Goal: Information Seeking & Learning: Learn about a topic

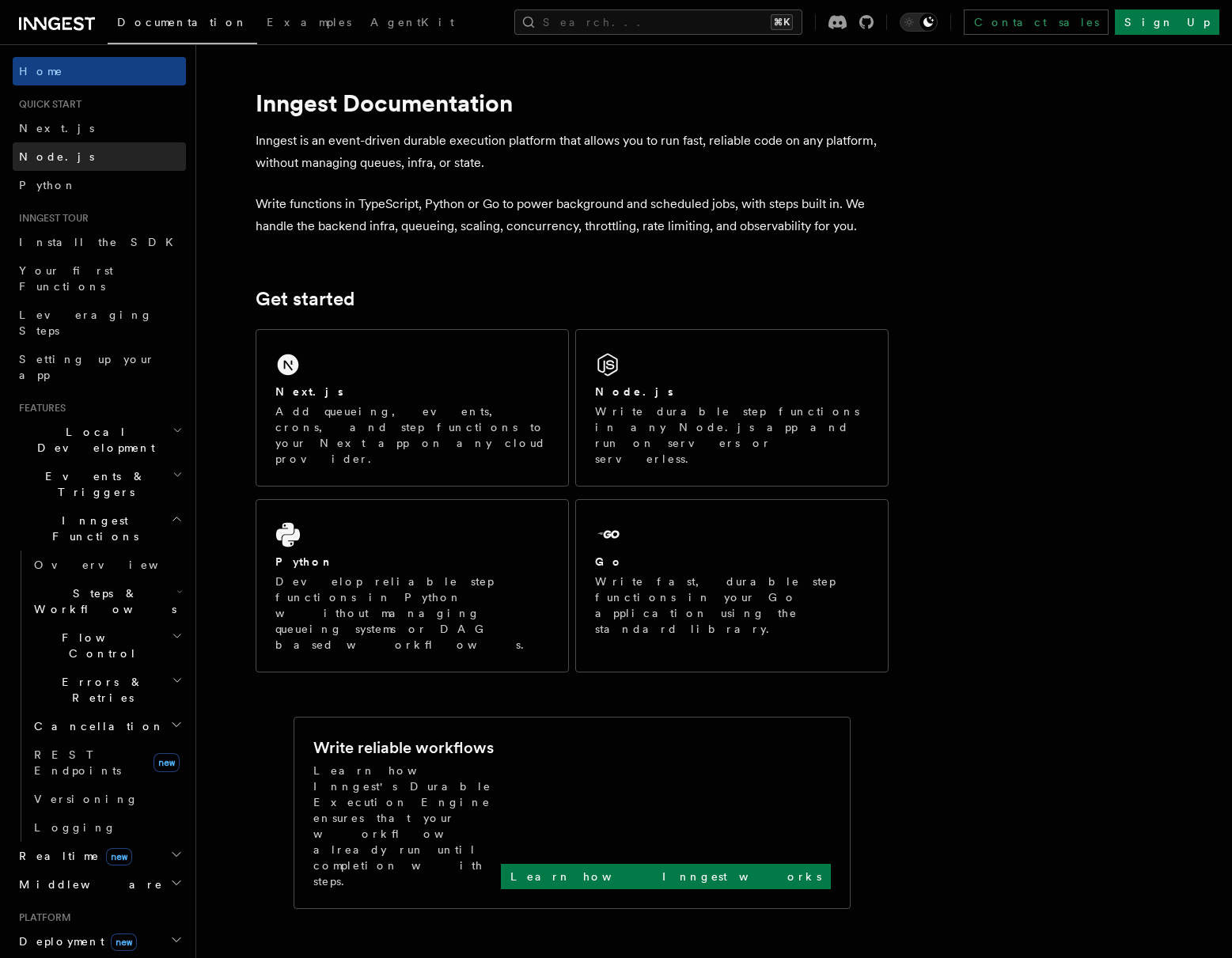
click at [52, 153] on span "Node.js" at bounding box center [56, 157] width 75 height 13
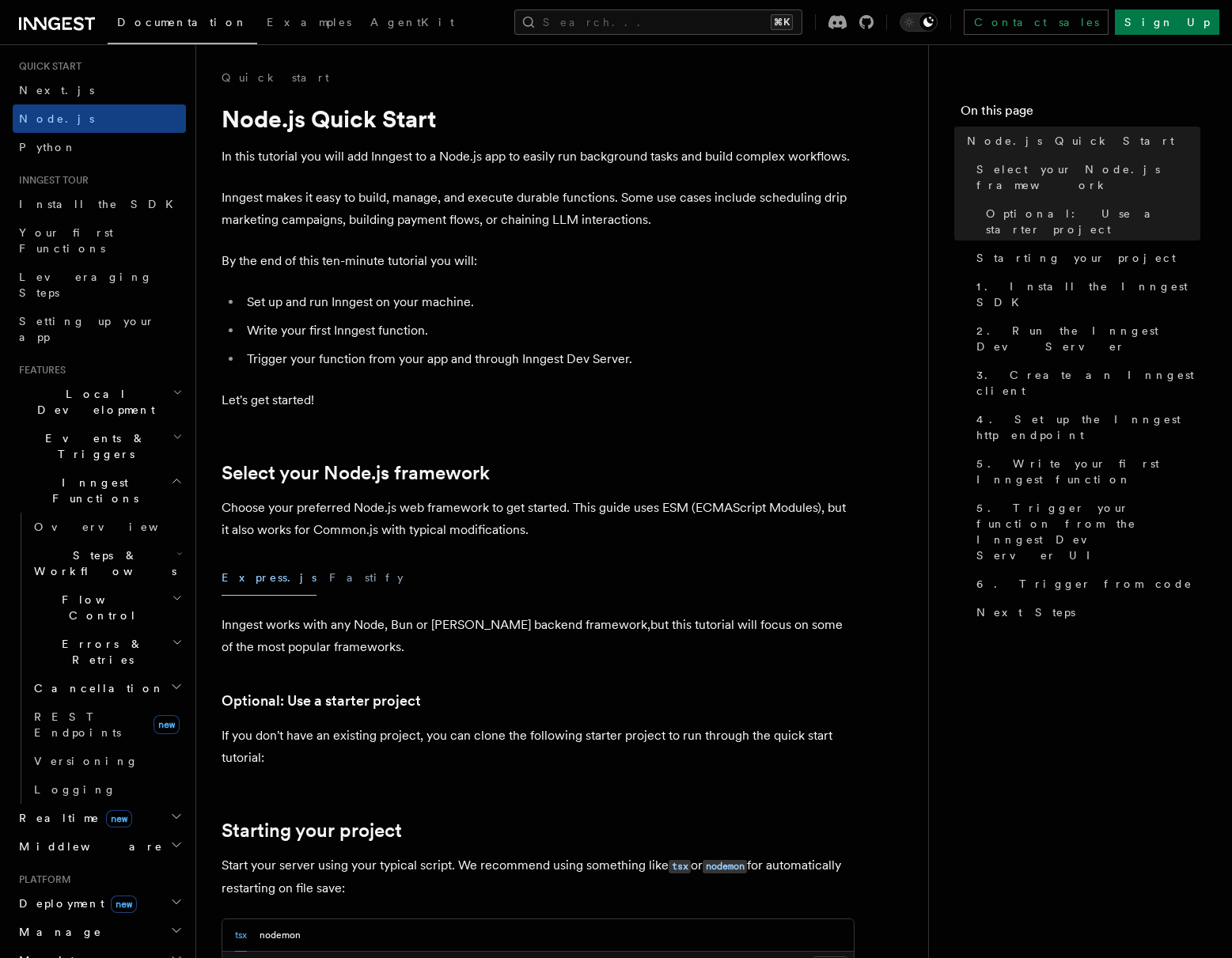
scroll to position [38, 0]
click at [118, 803] on h2 "Realtime new" at bounding box center [98, 817] width 173 height 29
click at [122, 803] on h2 "Realtime new" at bounding box center [98, 817] width 173 height 29
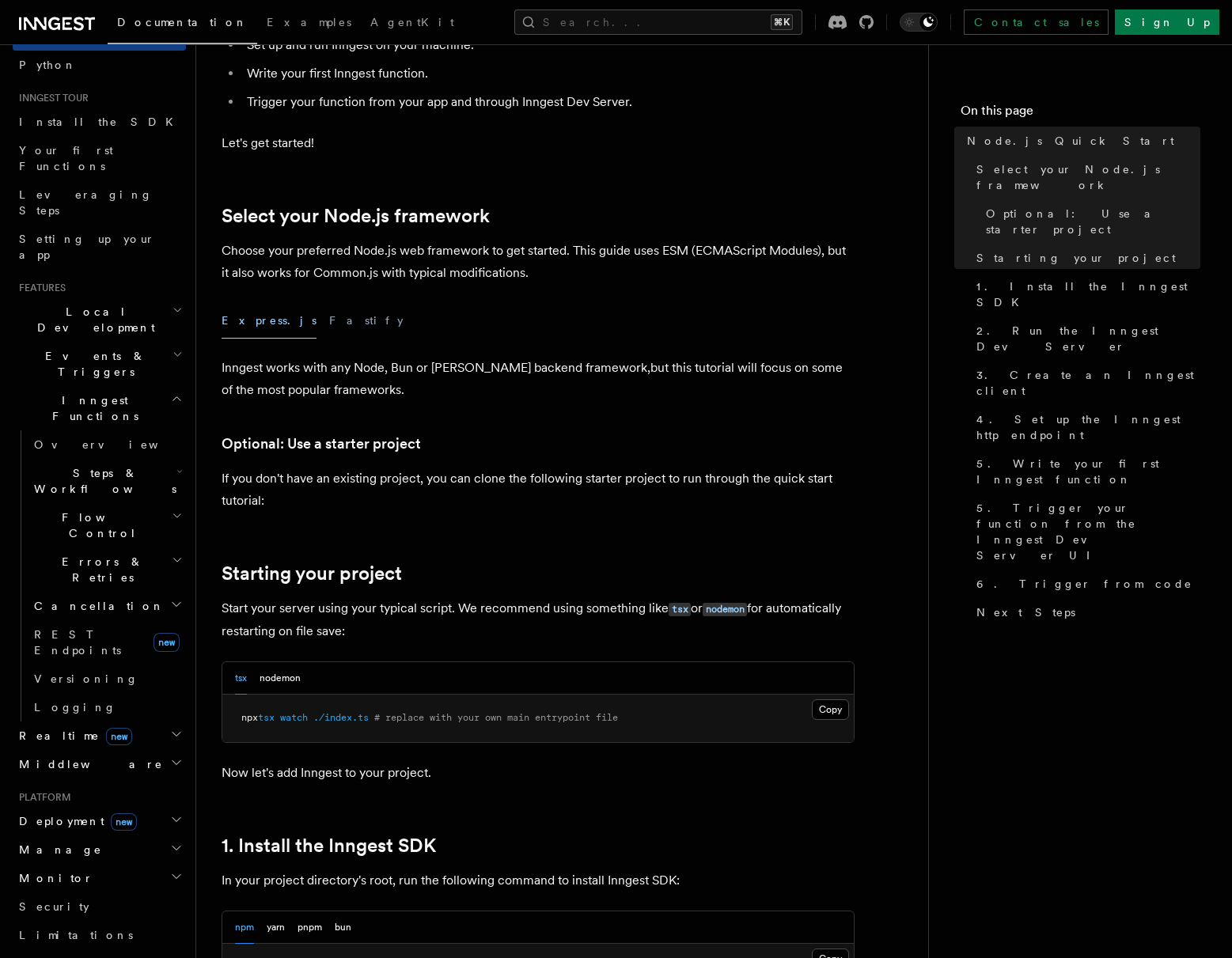
scroll to position [0, 0]
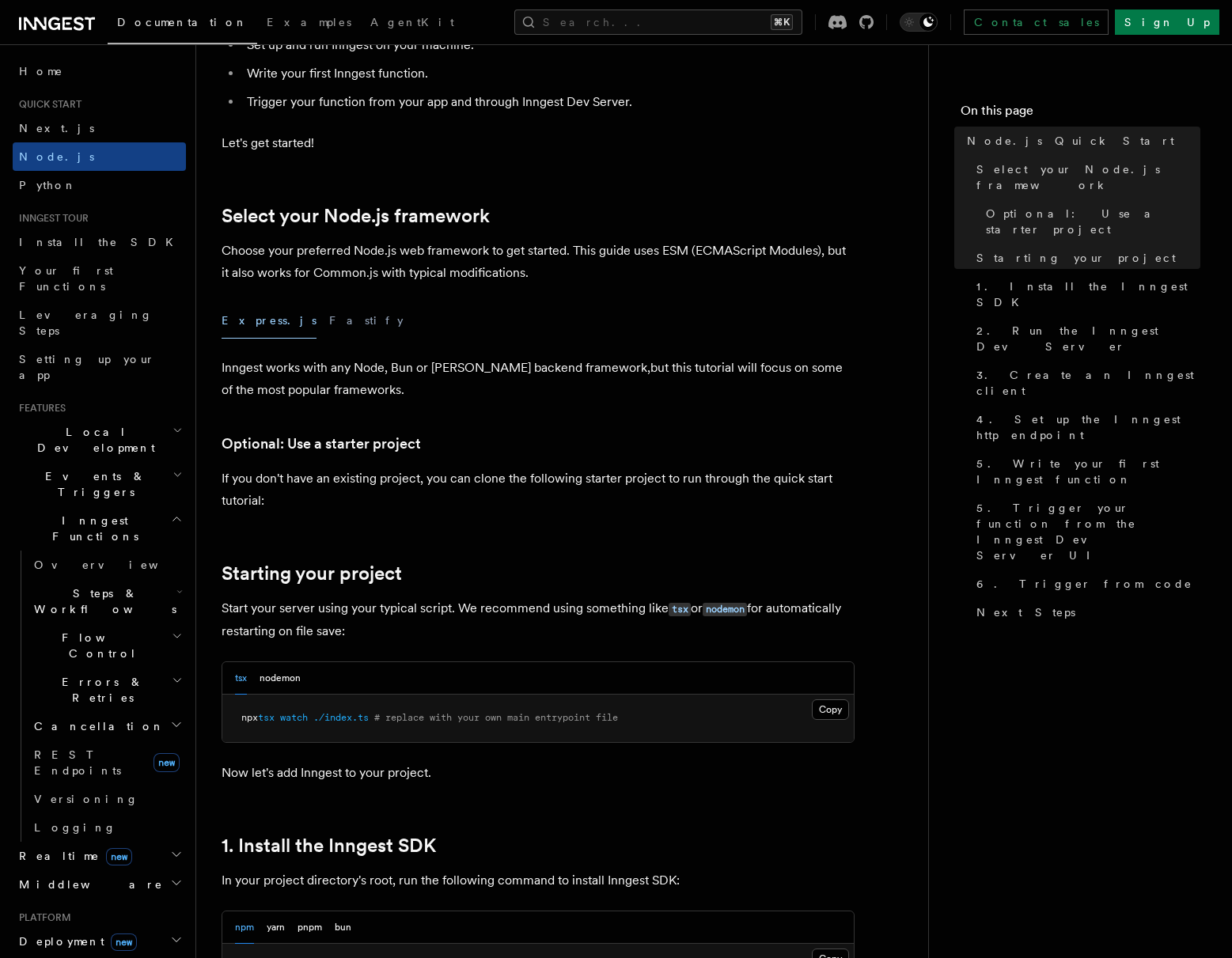
click at [104, 512] on span "Inngest Functions" at bounding box center [91, 527] width 158 height 31
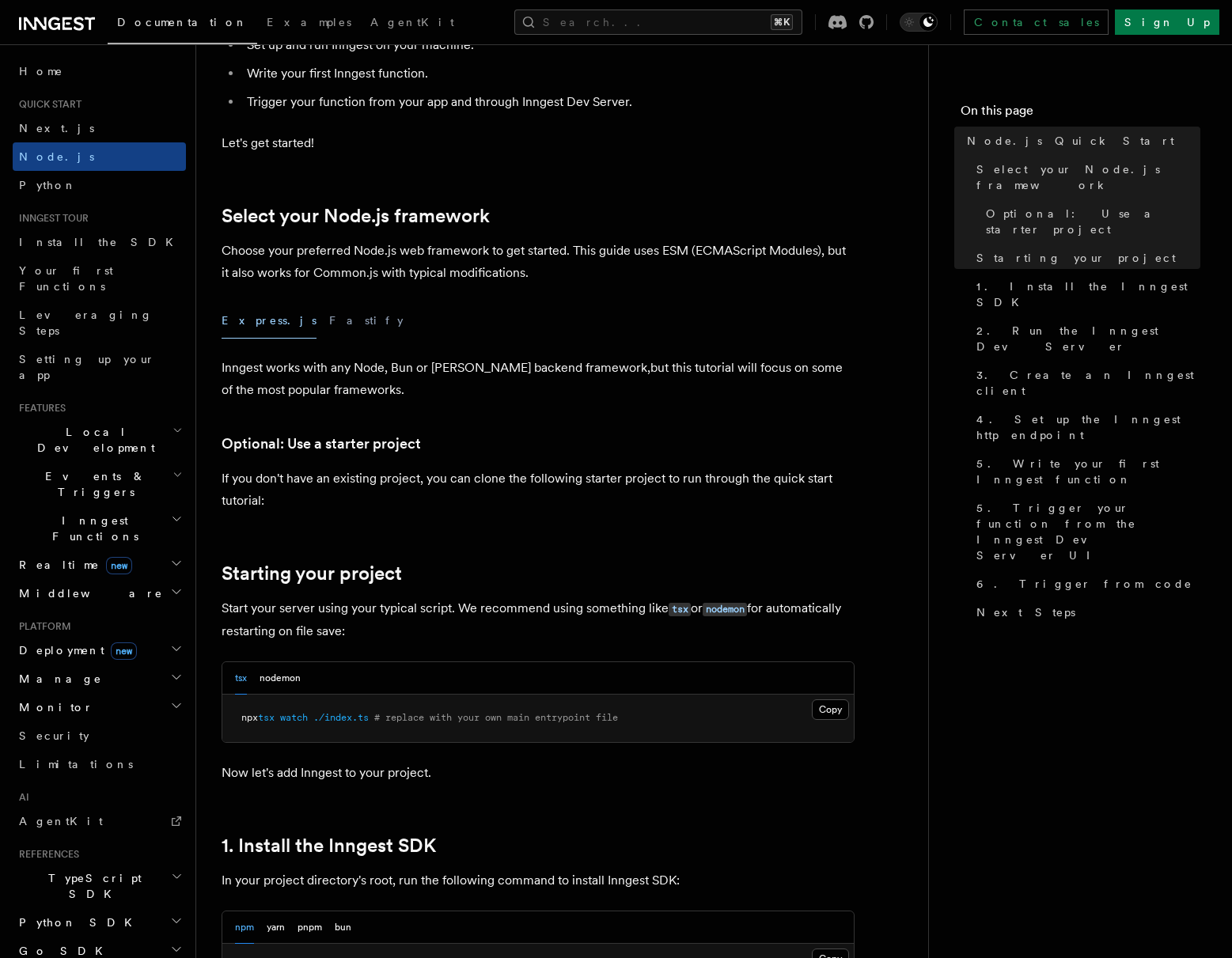
click at [131, 506] on h2 "Inngest Functions" at bounding box center [98, 527] width 173 height 44
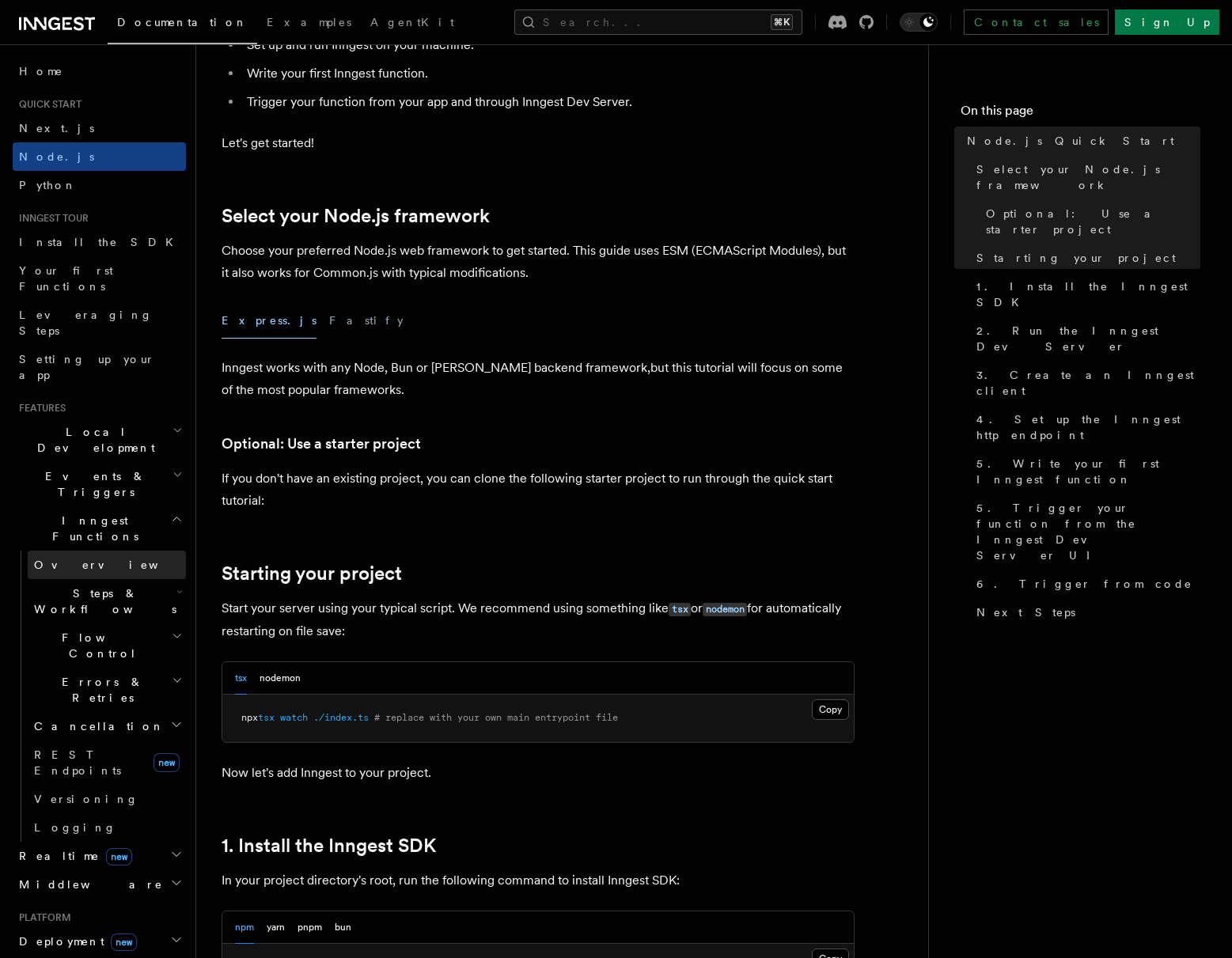
click at [82, 551] on link "Overview" at bounding box center [107, 565] width 158 height 29
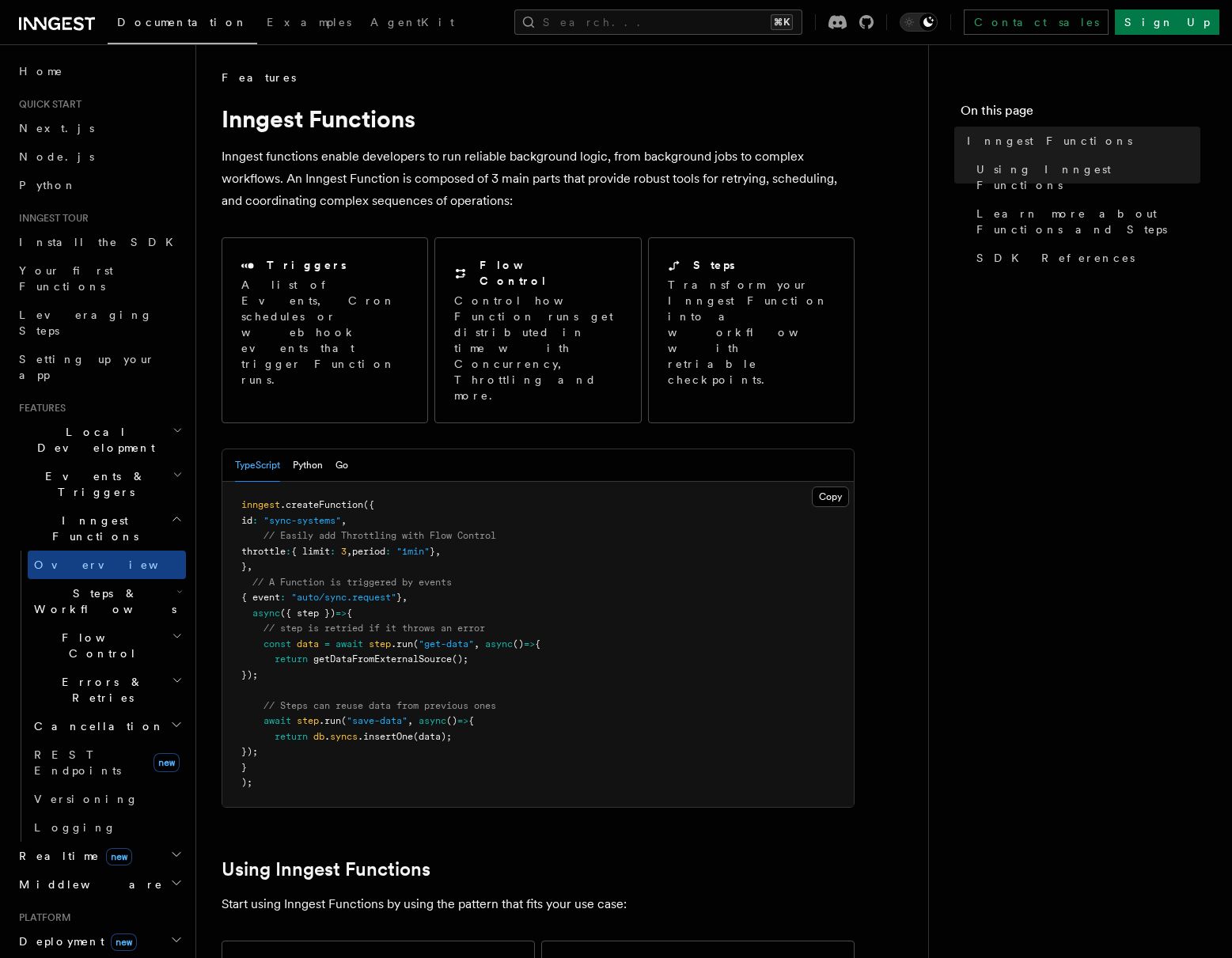
click at [103, 586] on span "Steps & Workflows" at bounding box center [102, 601] width 149 height 31
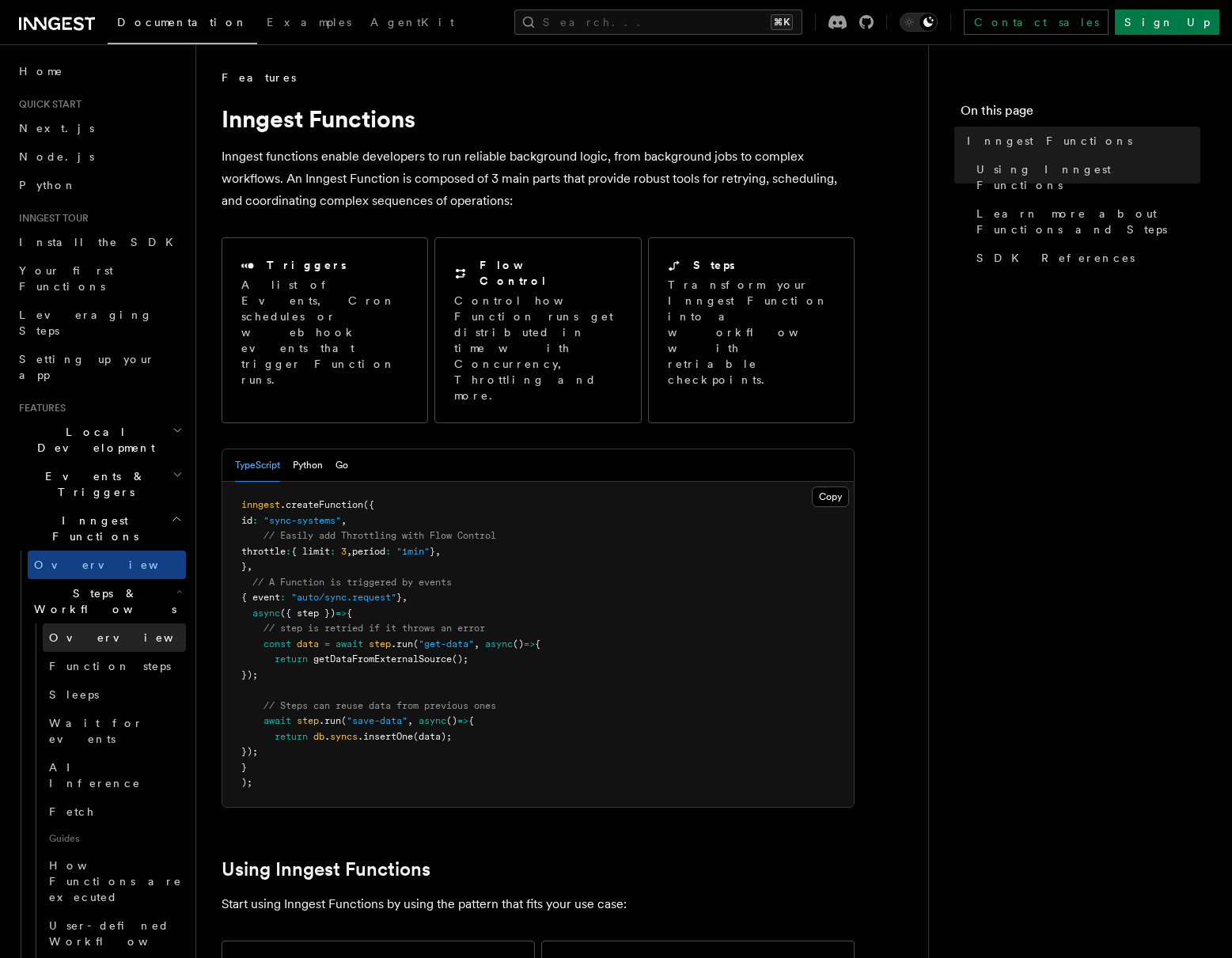
click at [91, 631] on span "Overview" at bounding box center [131, 637] width 163 height 13
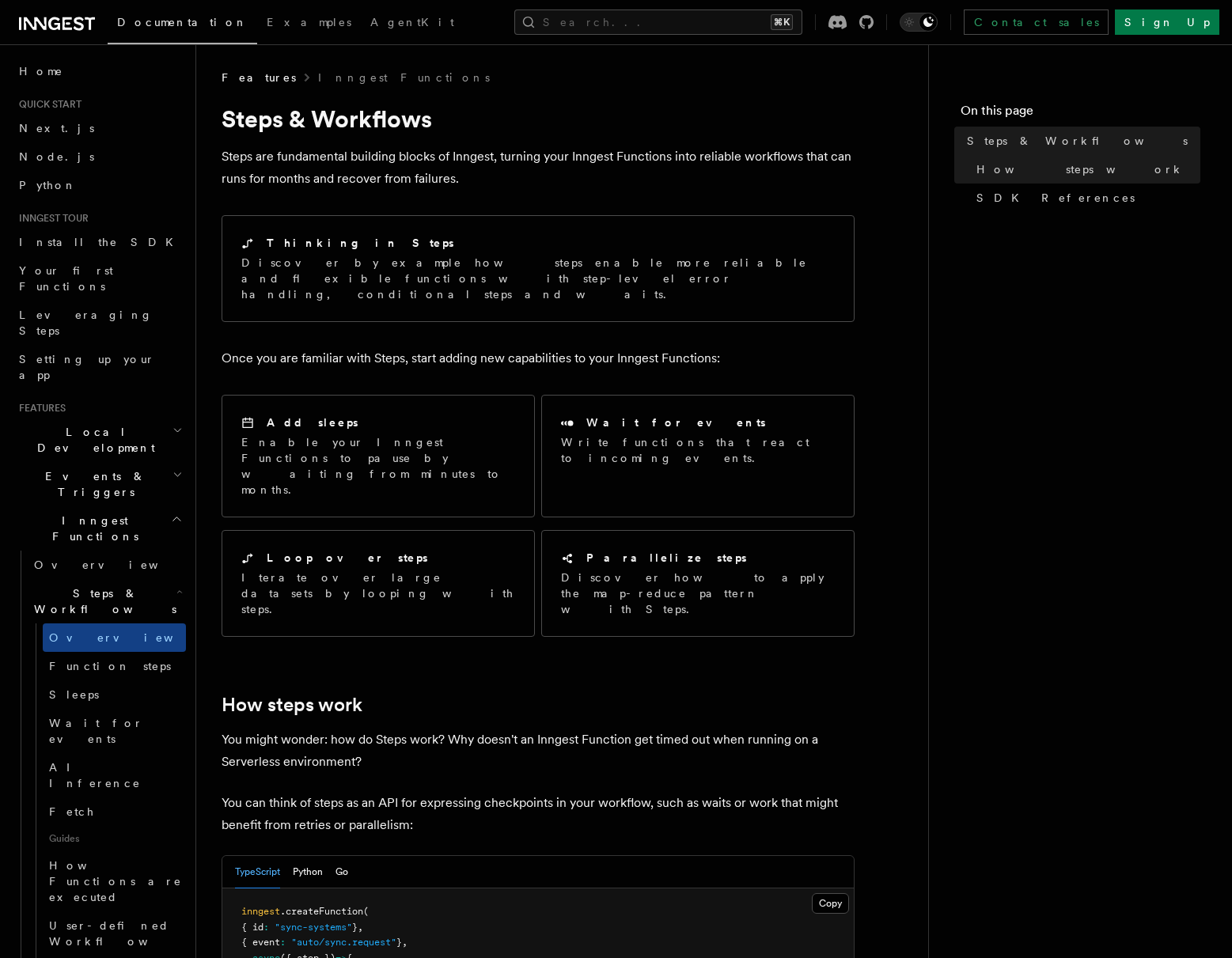
click at [107, 586] on span "Steps & Workflows" at bounding box center [102, 601] width 149 height 31
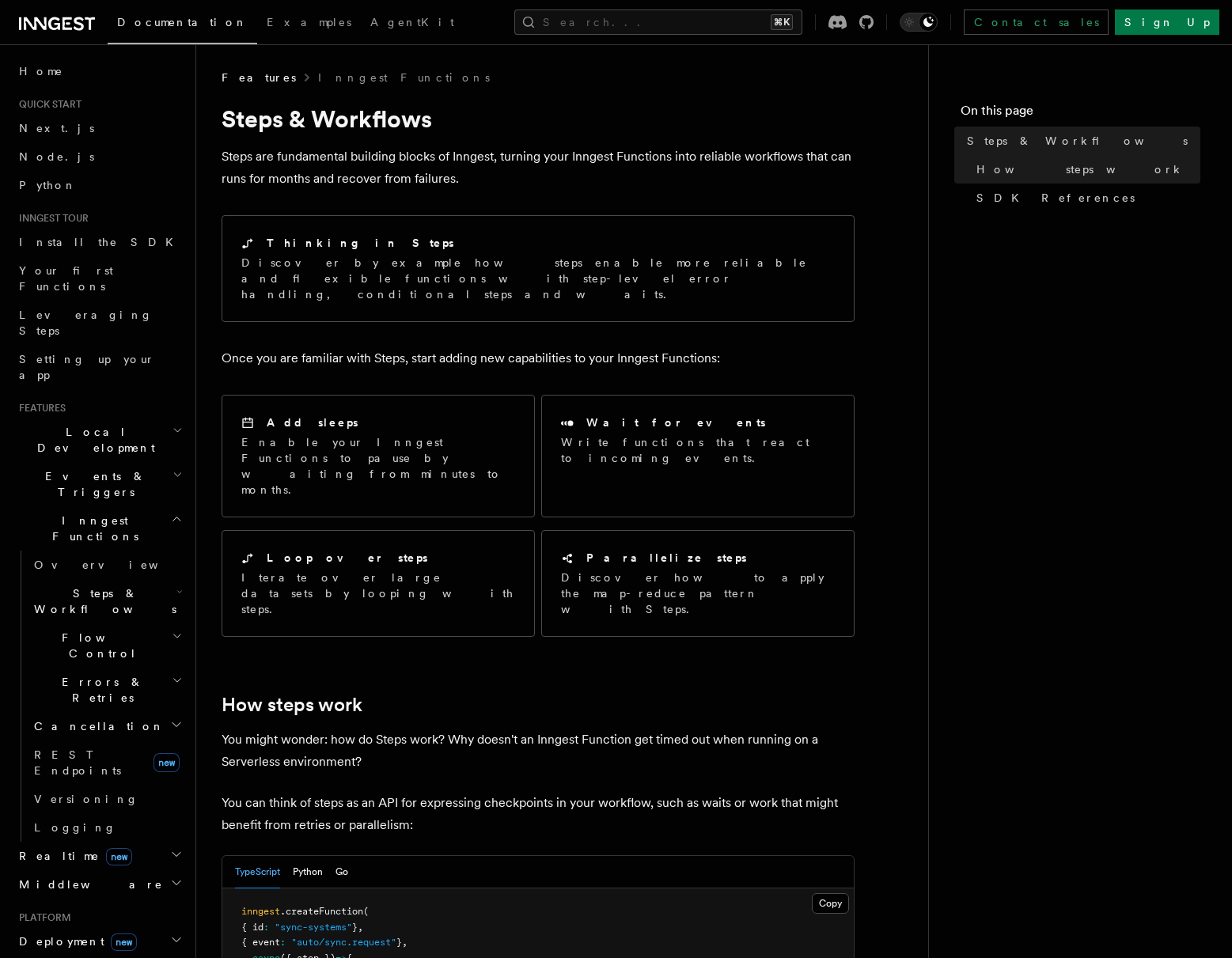
click at [141, 623] on h2 "Flow Control" at bounding box center [107, 645] width 158 height 44
click at [700, 7] on div "Documentation Examples AgentKit Search... ⌘K Contact sales Sign Up" at bounding box center [616, 21] width 1232 height 44
click at [696, 21] on button "Search... ⌘K" at bounding box center [658, 22] width 288 height 25
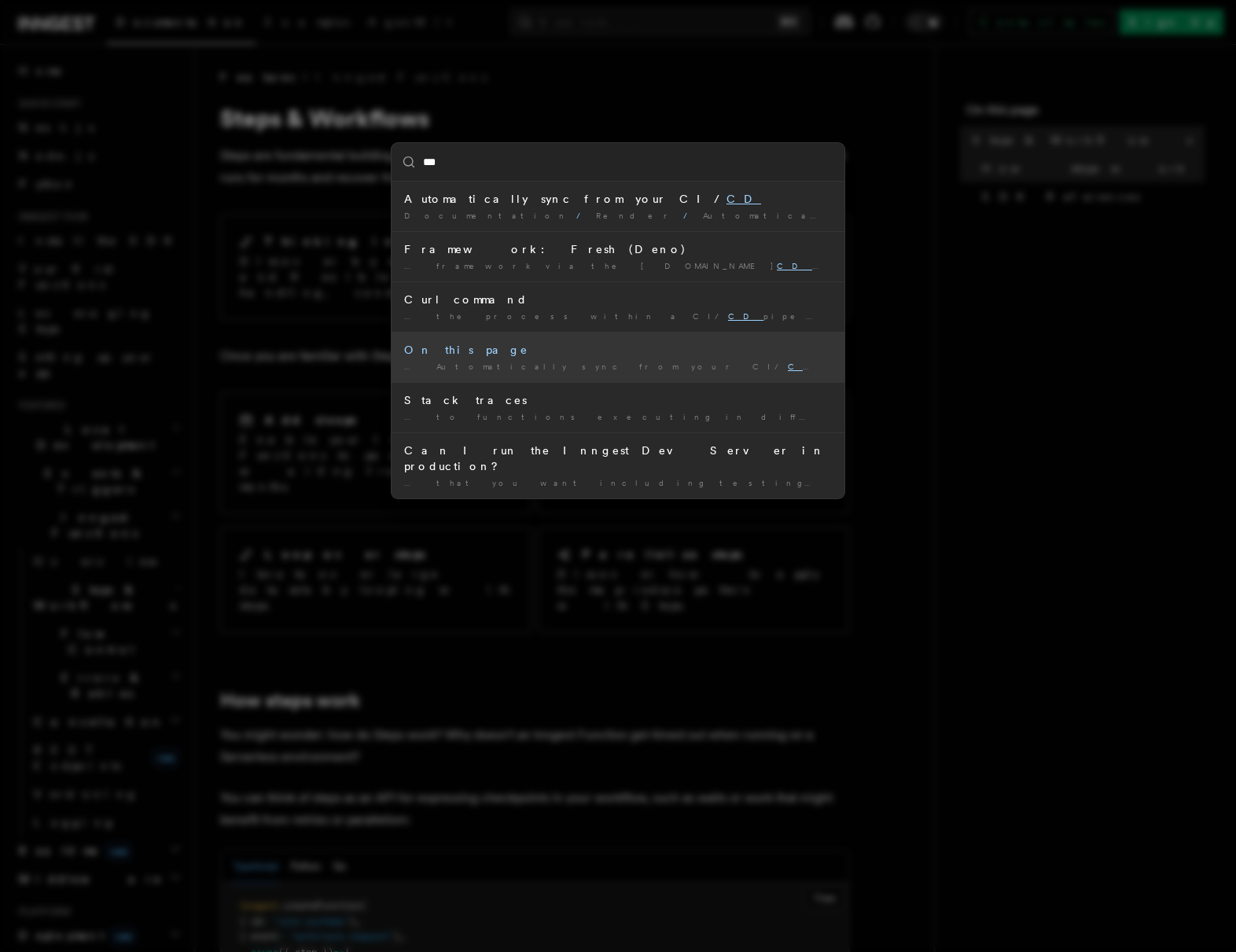
type input "*"
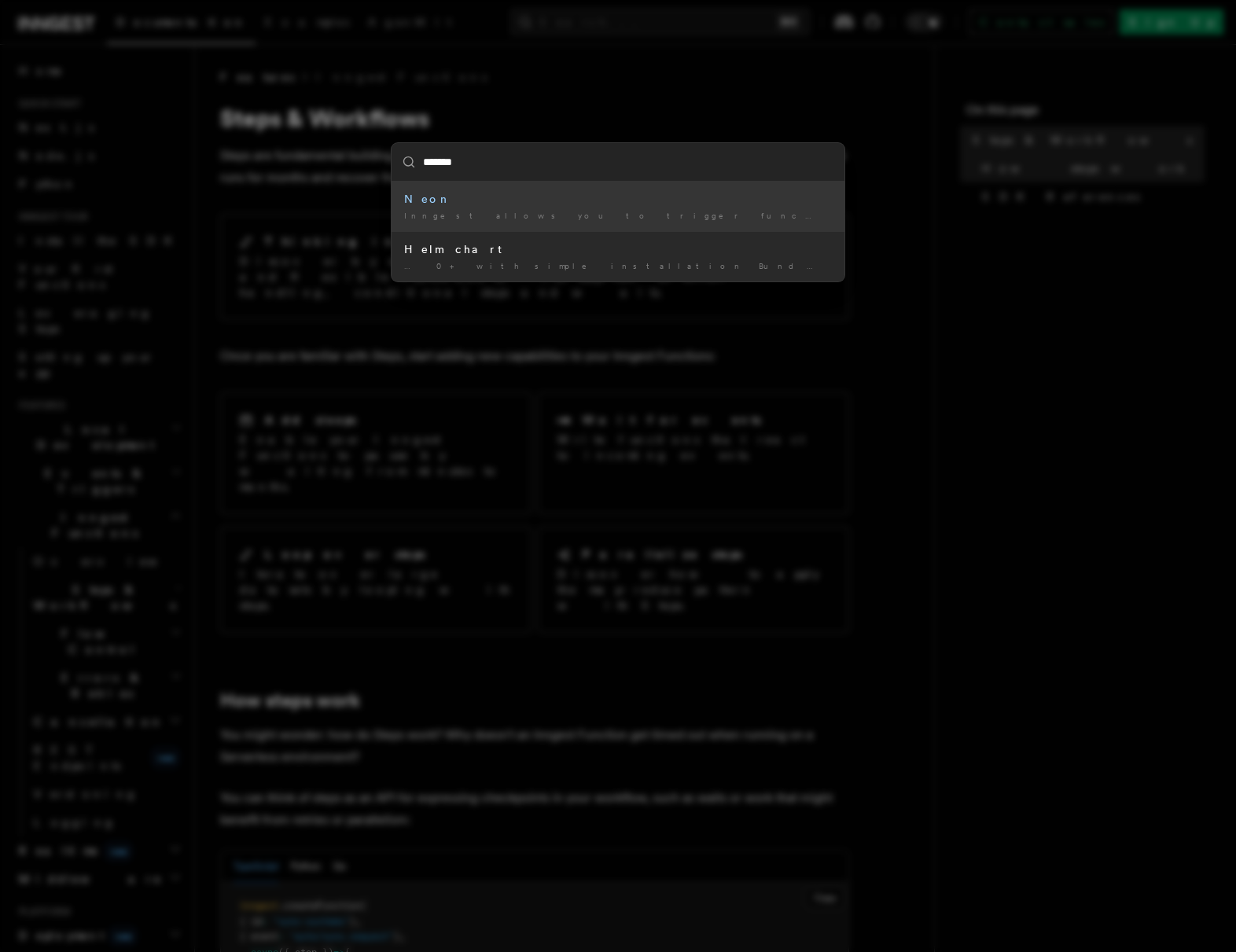
type input "********"
click at [429, 210] on div "Inngest allows you to trigger functions from your Neon Postgres …" at bounding box center [618, 215] width 428 height 12
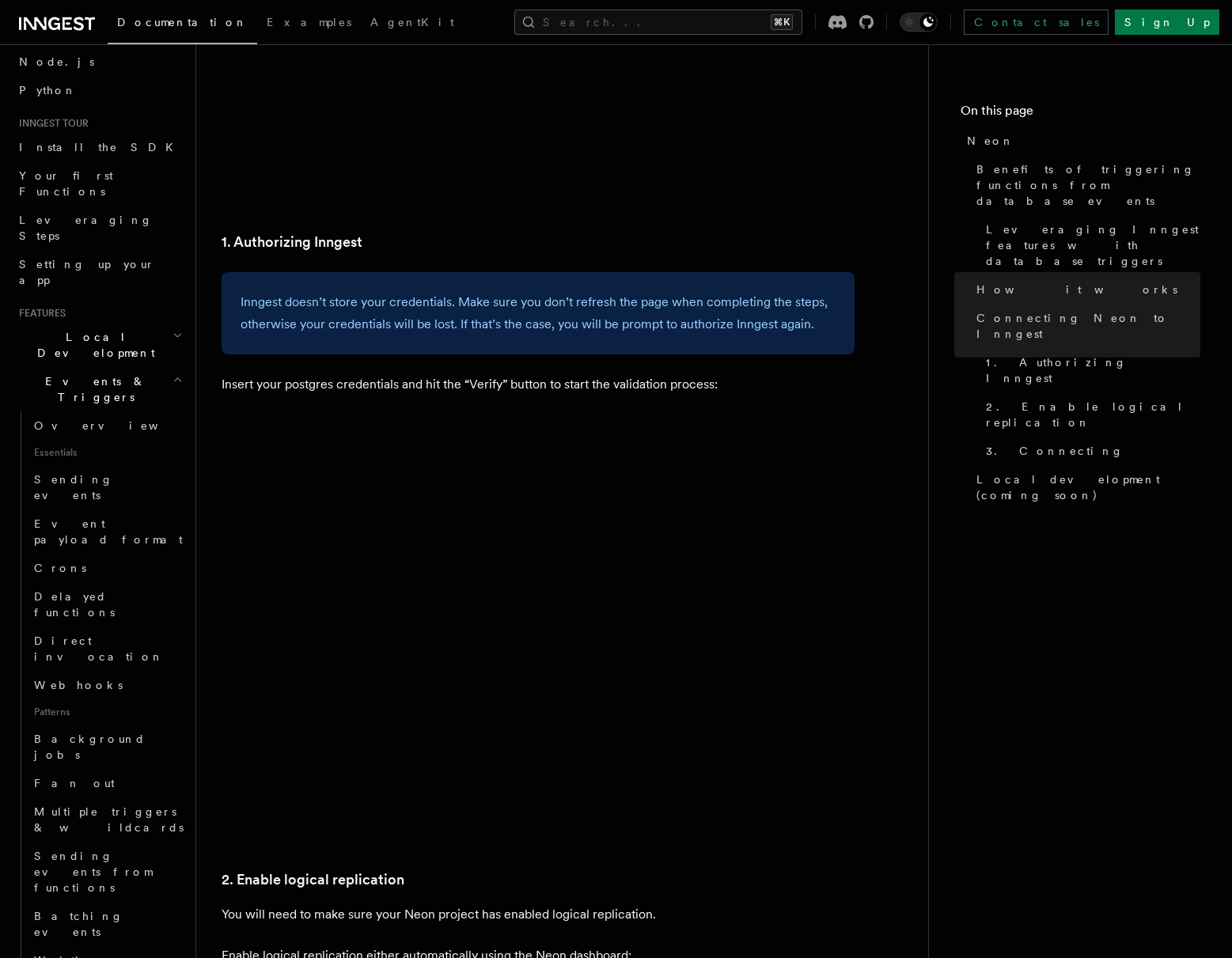
scroll to position [1569, 0]
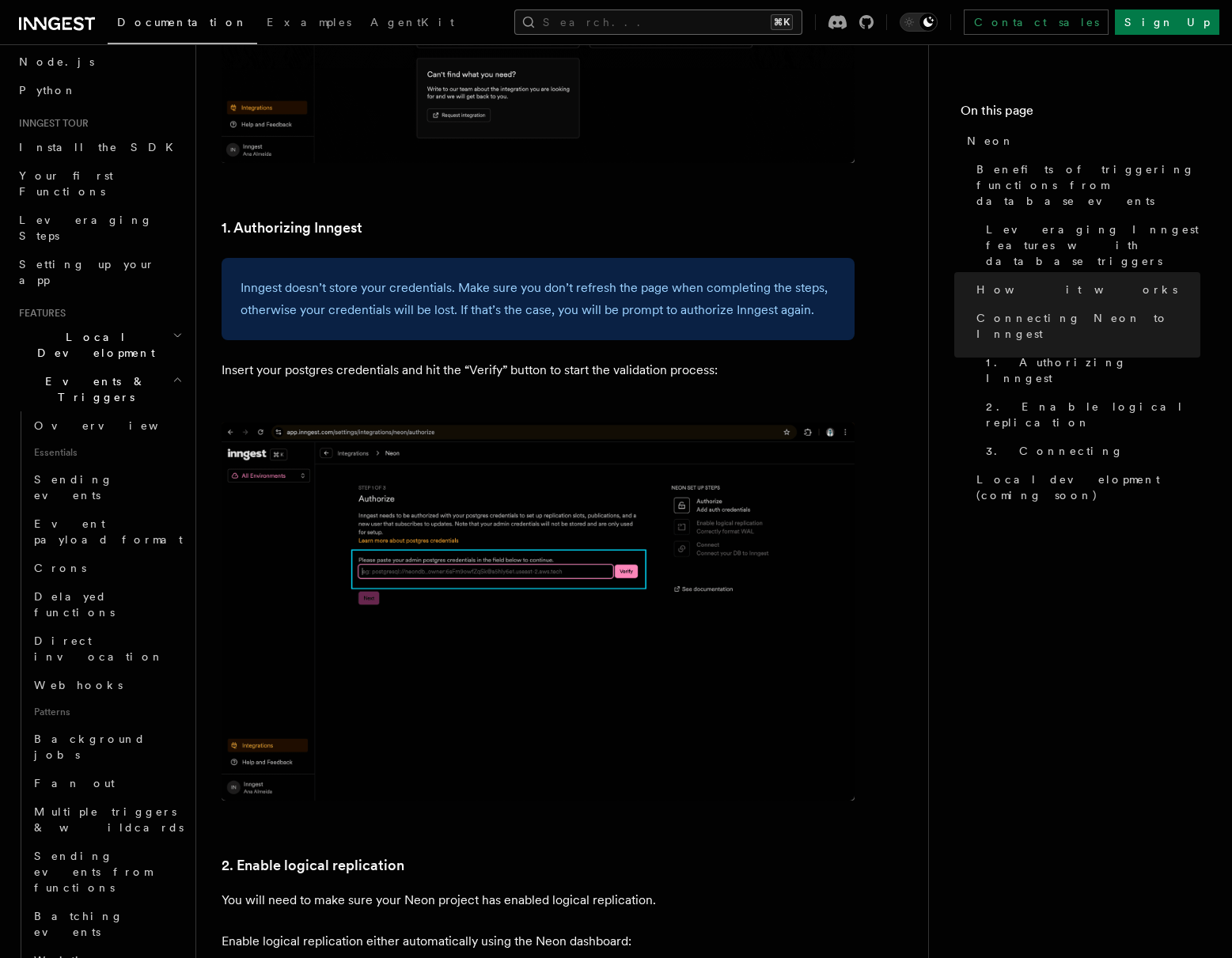
click at [729, 32] on button "Search... ⌘K" at bounding box center [658, 22] width 288 height 25
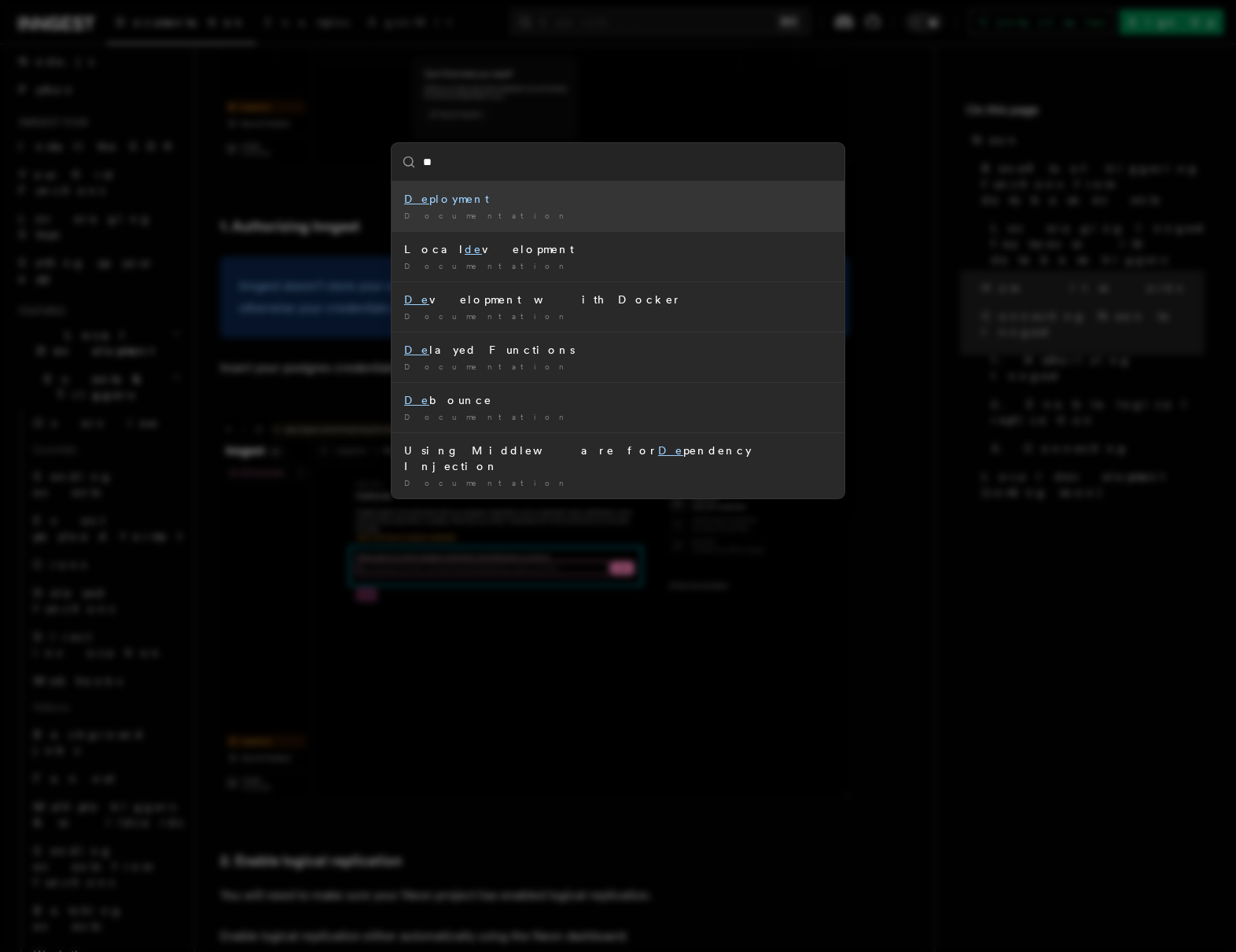
type input "*"
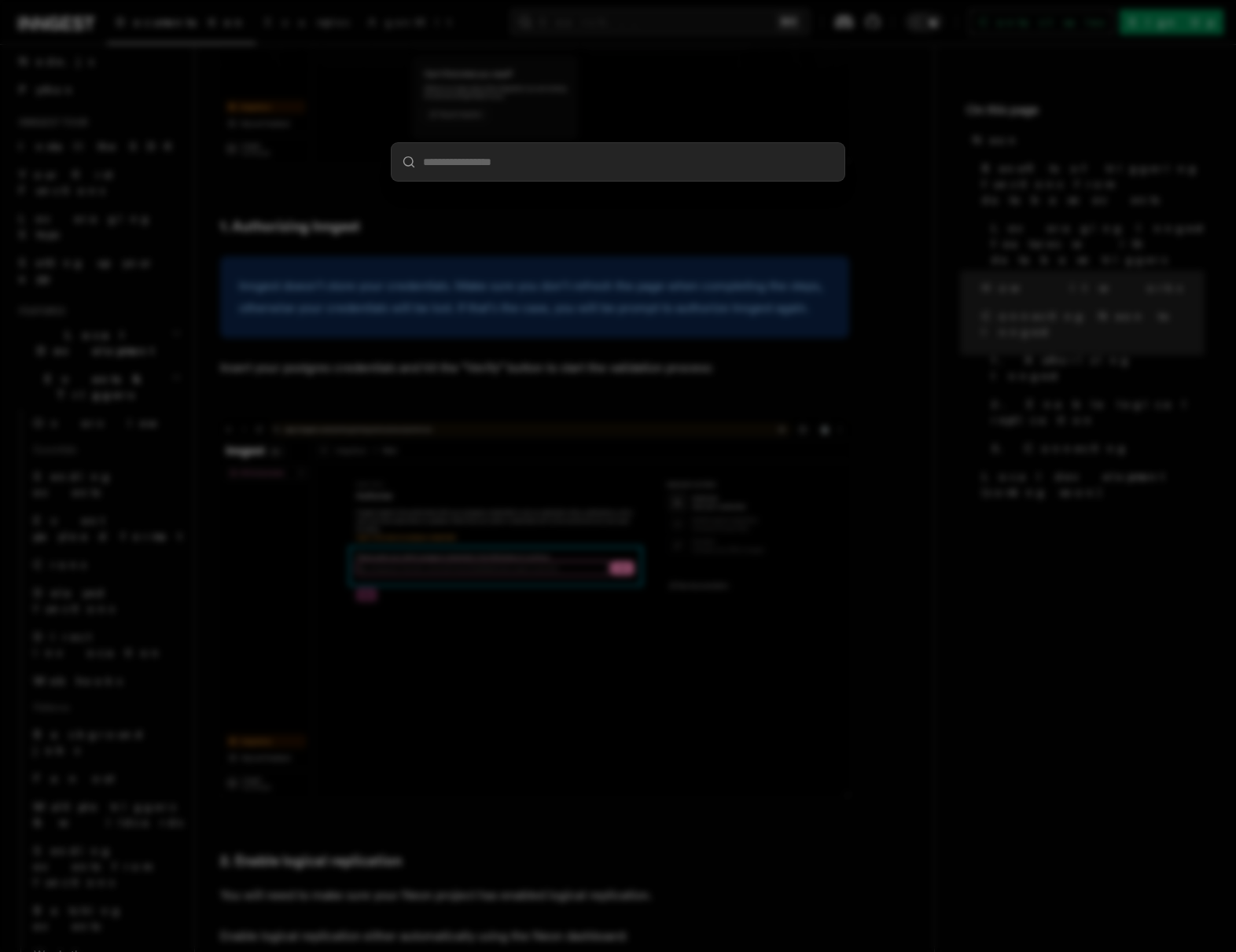
click at [633, 303] on div at bounding box center [618, 476] width 1236 height 952
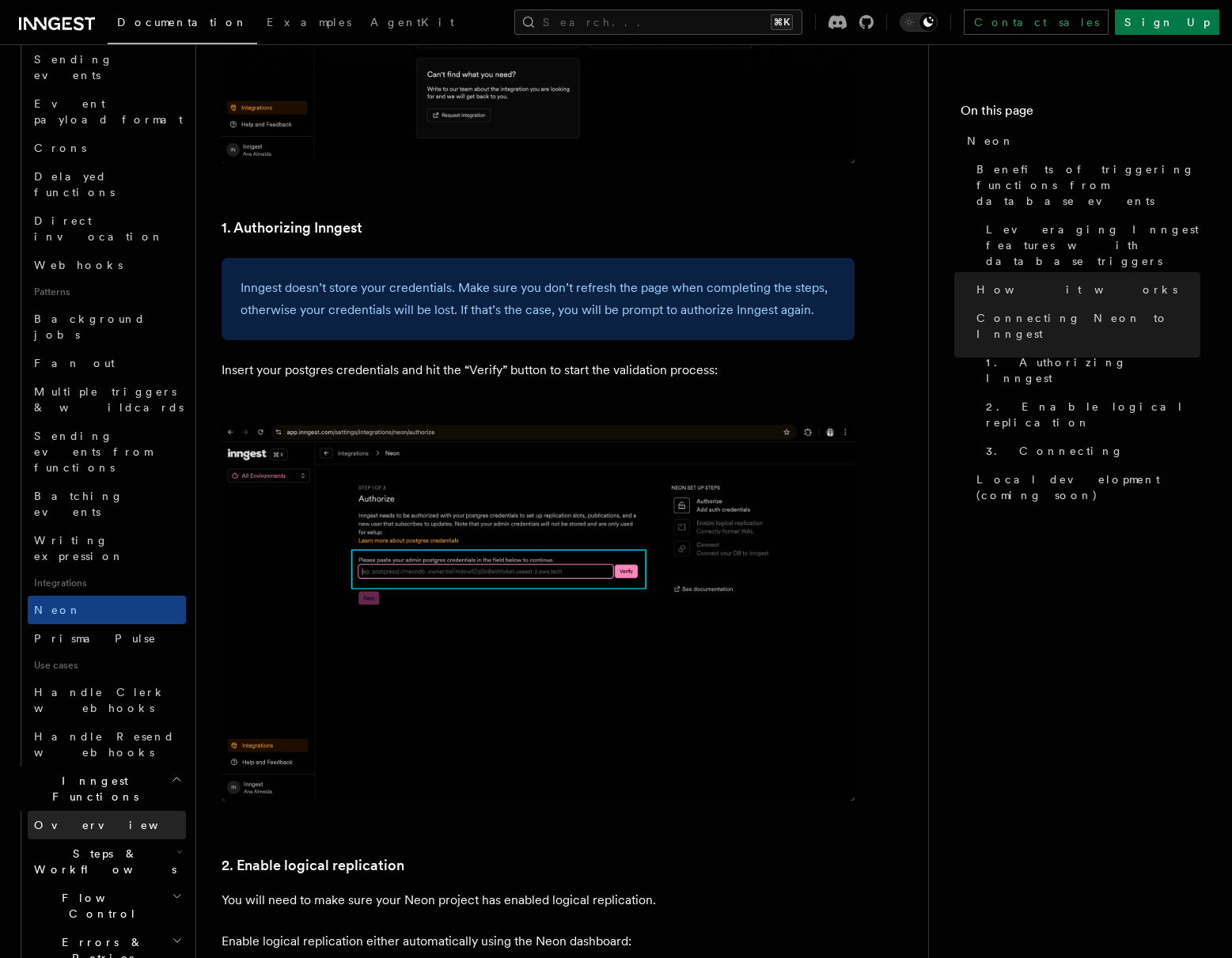
scroll to position [526, 0]
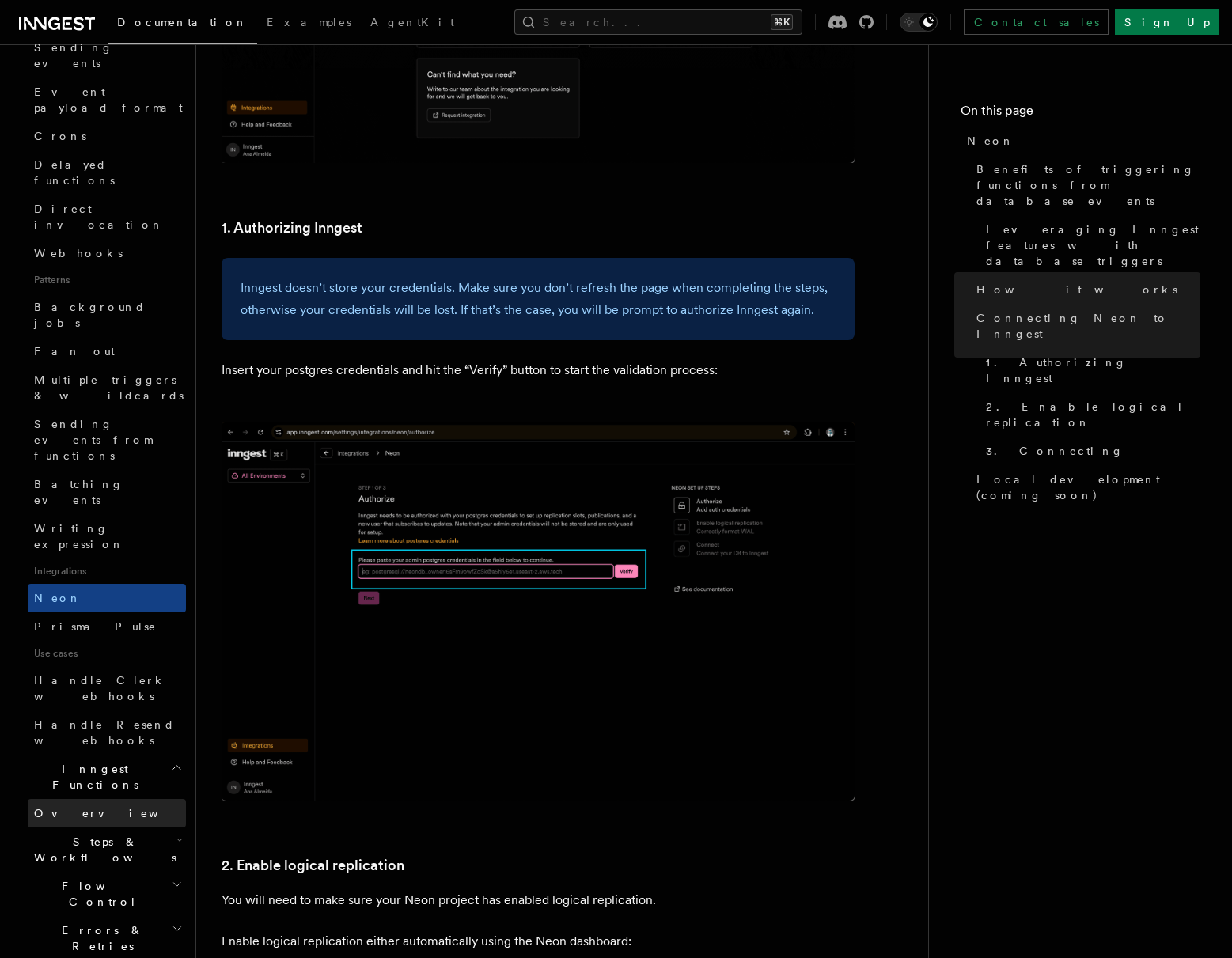
click at [89, 799] on link "Overview" at bounding box center [107, 813] width 158 height 29
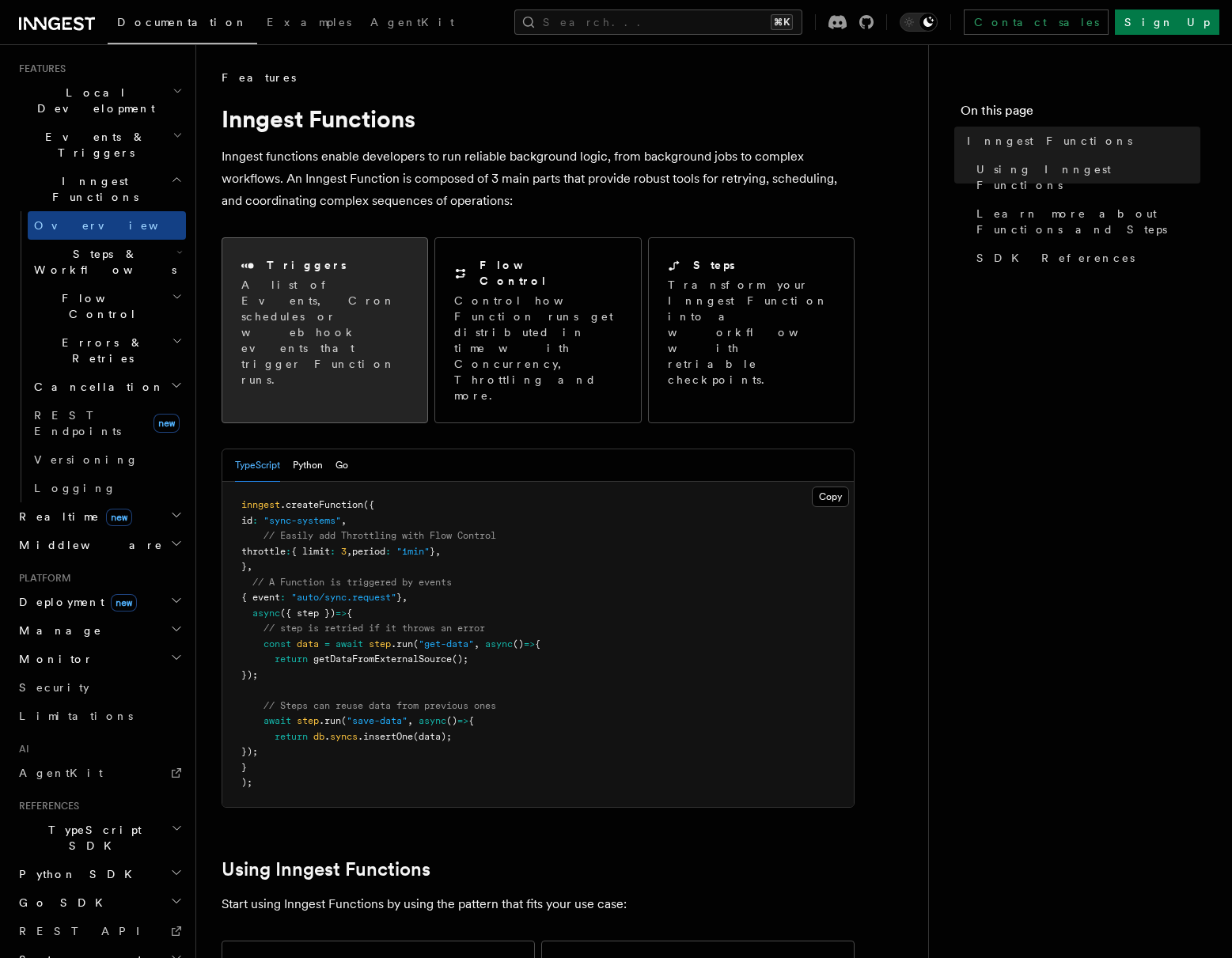
click at [346, 307] on p "A list of Events, Cron schedules or webhook events that trigger Function runs." at bounding box center [324, 332] width 167 height 111
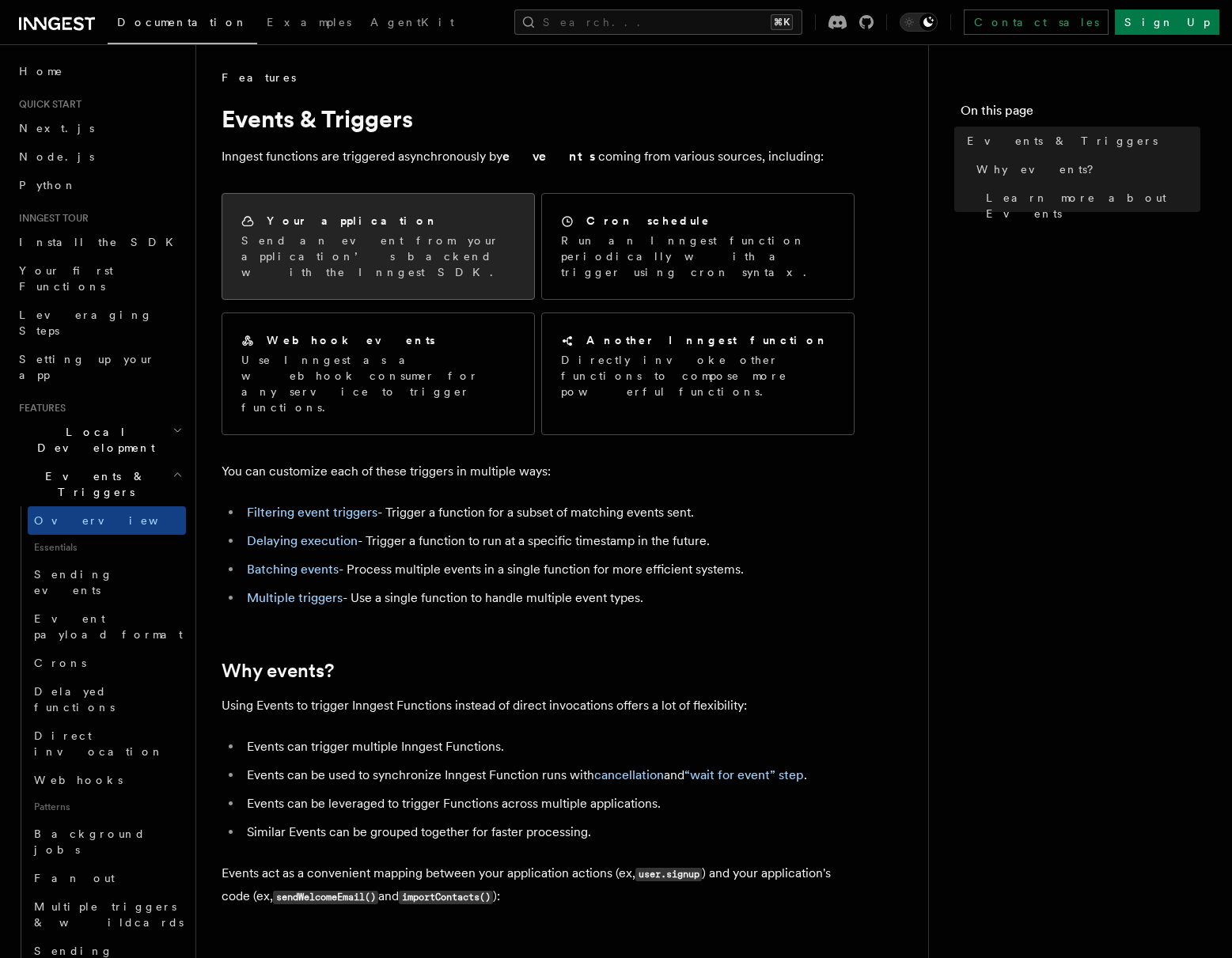
click at [472, 233] on p "Send an event from your application’s backend with the Inngest SDK." at bounding box center [378, 256] width 274 height 47
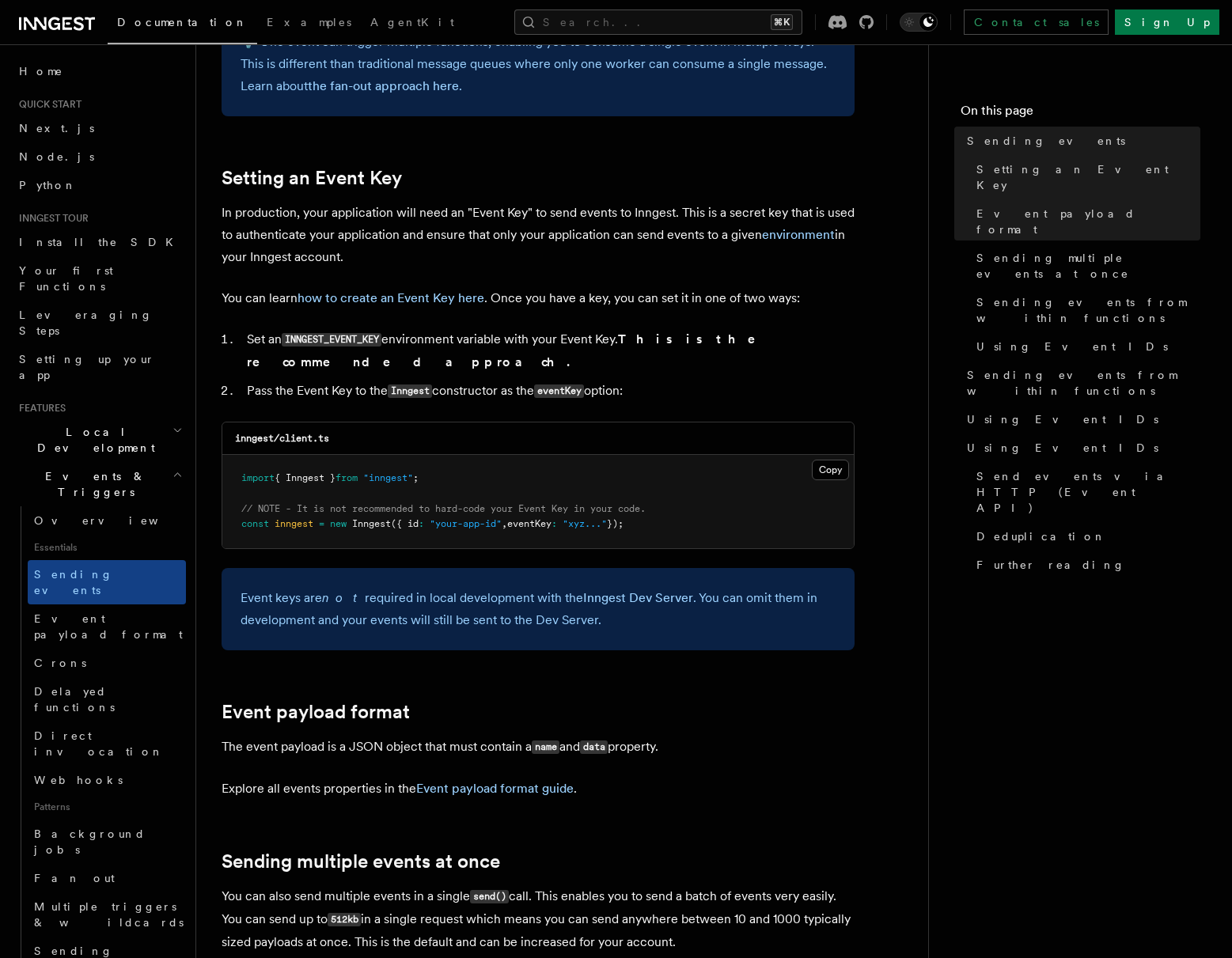
scroll to position [1495, 0]
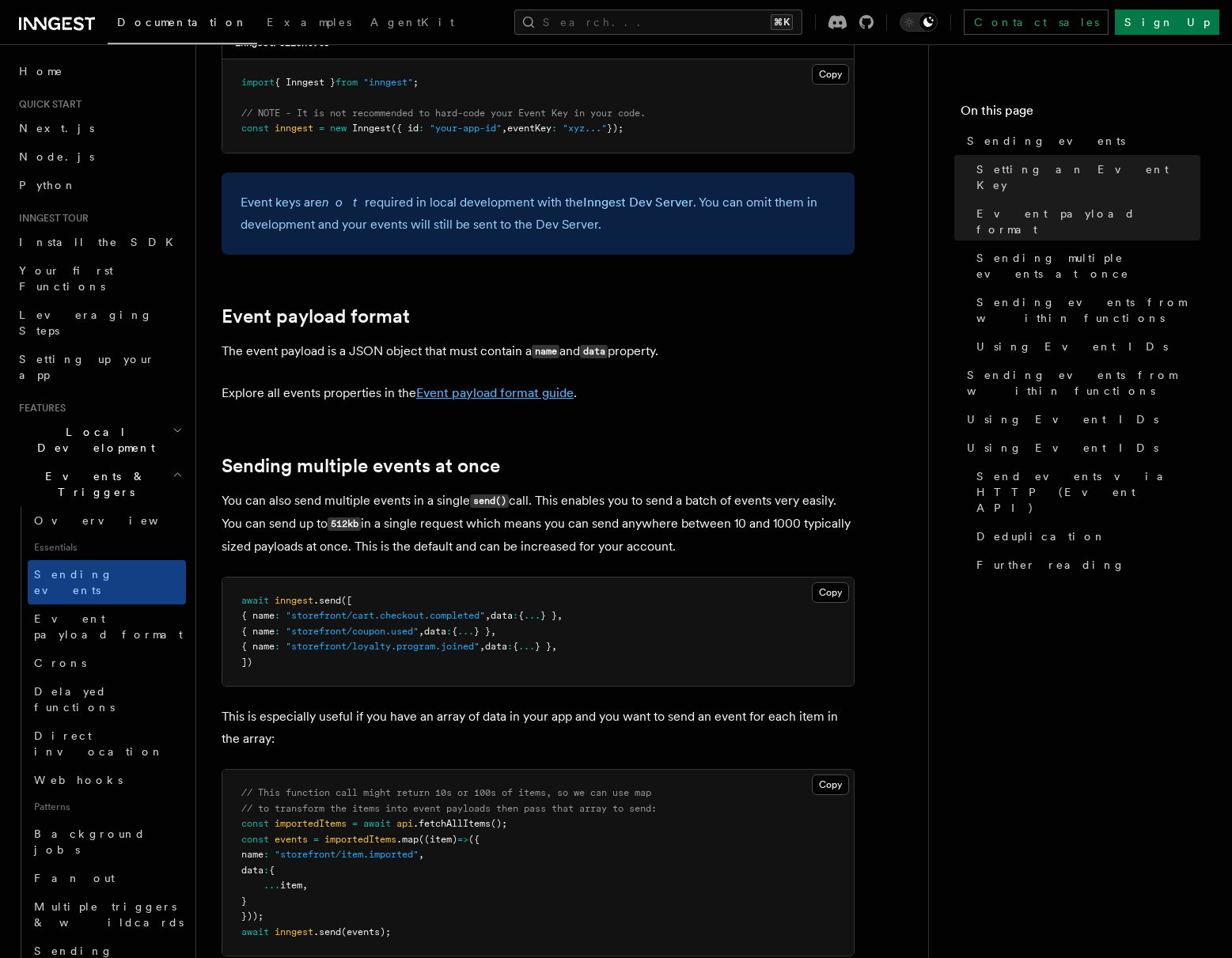
click at [488, 385] on link "Event payload format guide" at bounding box center [495, 392] width 158 height 15
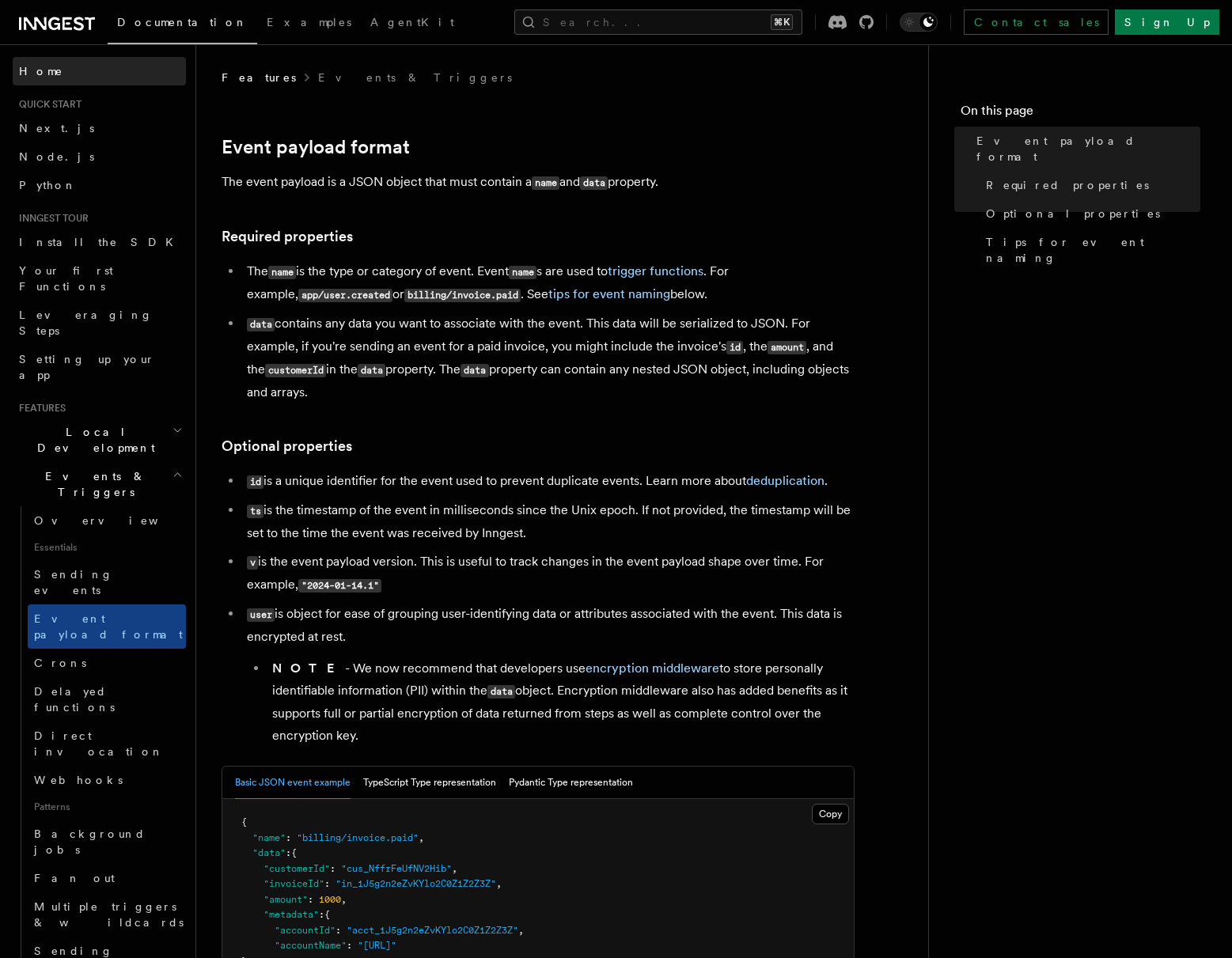
click at [34, 78] on span "Home" at bounding box center [40, 72] width 44 height 16
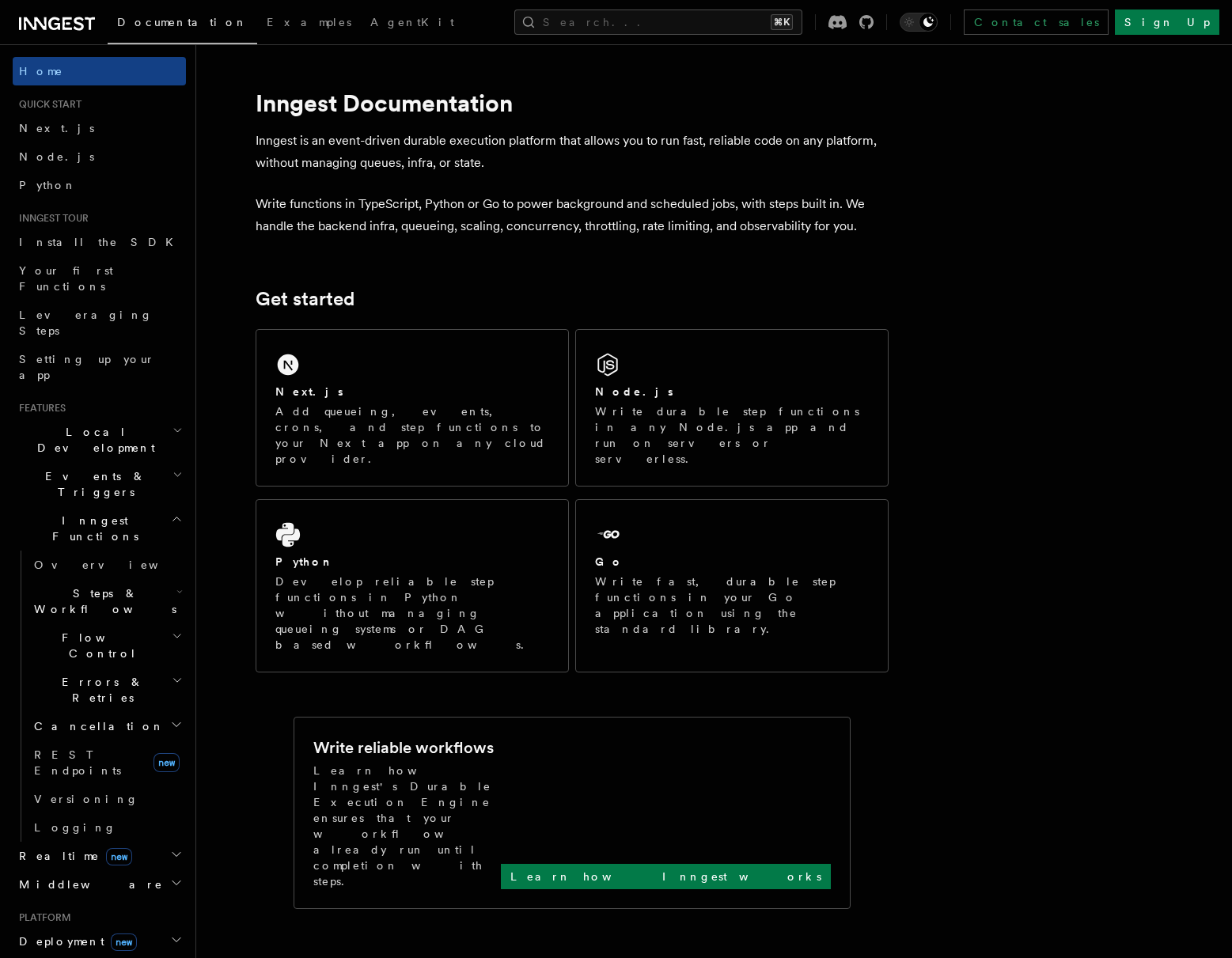
click at [382, 155] on p "Inngest is an event-driven durable execution platform that allows you to run fa…" at bounding box center [571, 151] width 633 height 44
